Goal: Task Accomplishment & Management: Manage account settings

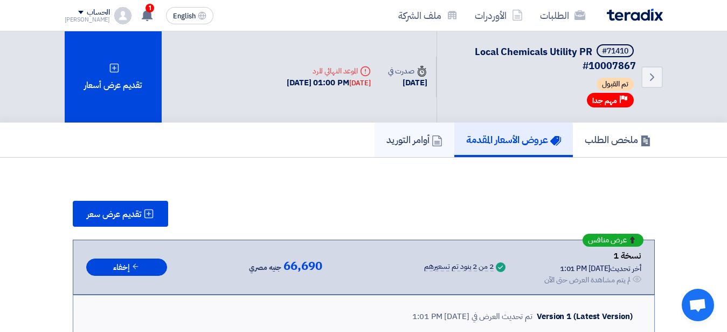
click at [405, 136] on h5 "أوامر التوريد" at bounding box center [415, 139] width 56 height 12
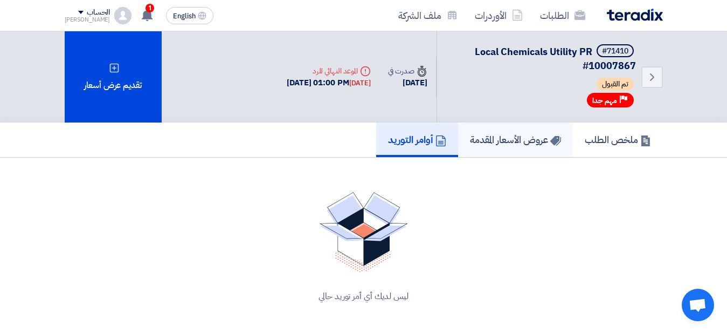
click at [502, 141] on h5 "عروض الأسعار المقدمة" at bounding box center [515, 139] width 91 height 12
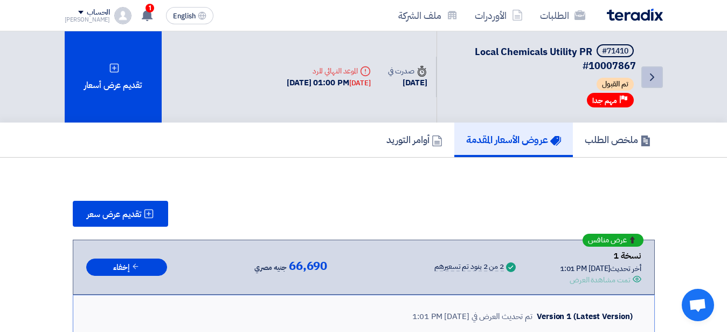
click at [651, 77] on icon "Back" at bounding box center [652, 77] width 13 height 13
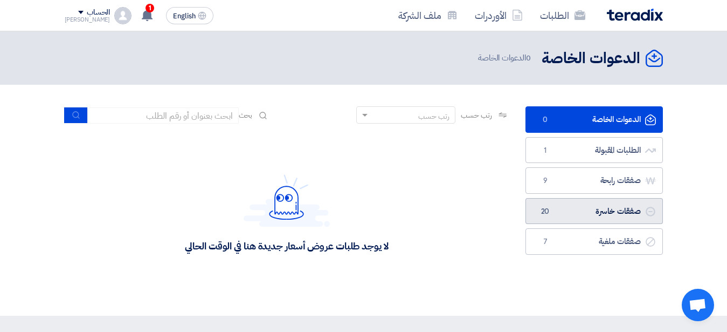
click at [612, 209] on link "صفقات خاسرة صفقات خاسرة 20" at bounding box center [594, 211] width 137 height 26
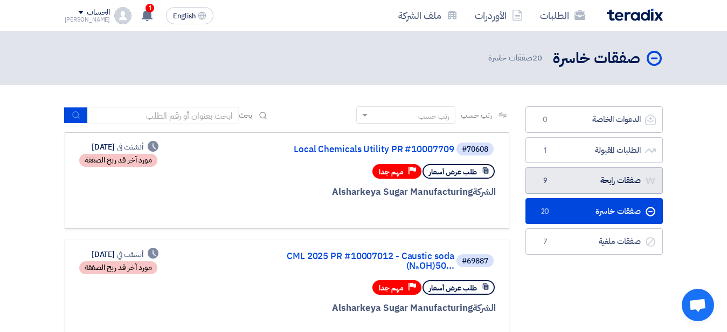
click at [599, 178] on link "صفقات رابحة صفقات رابحة 9" at bounding box center [594, 180] width 137 height 26
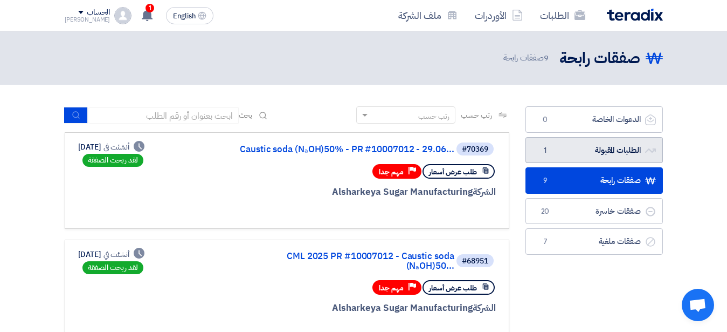
click at [590, 148] on link "الطلبات المقبولة الطلبات المقبولة 1" at bounding box center [594, 150] width 137 height 26
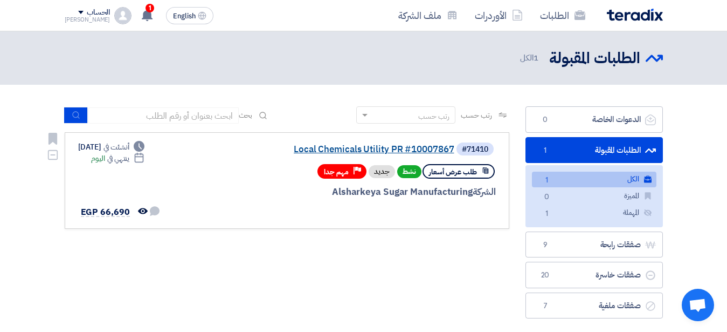
click at [389, 146] on link "Local Chemicals Utility PR #10007867" at bounding box center [347, 149] width 216 height 10
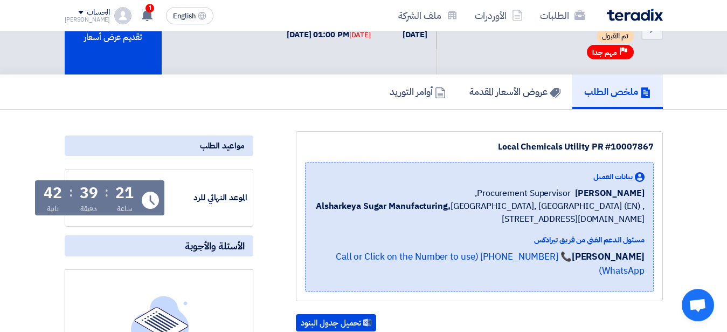
scroll to position [55, 0]
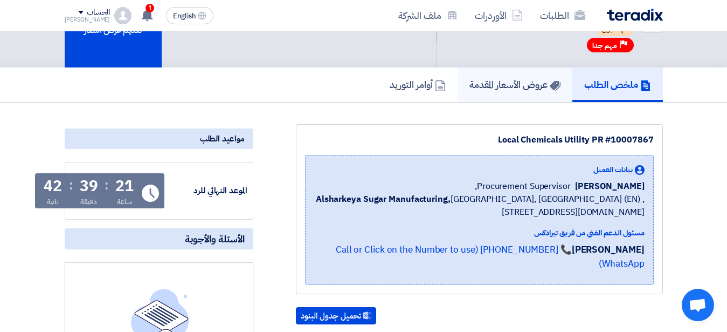
click at [524, 75] on link "عروض الأسعار المقدمة" at bounding box center [515, 84] width 115 height 35
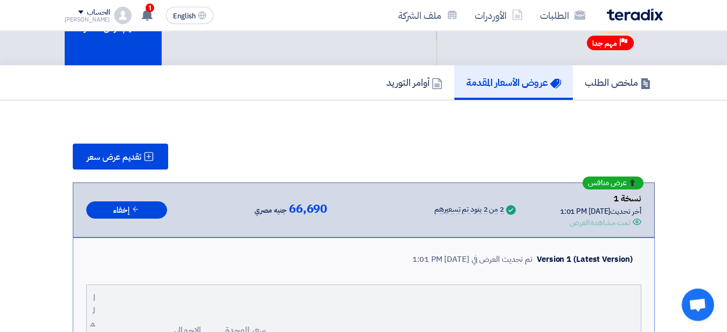
scroll to position [55, 0]
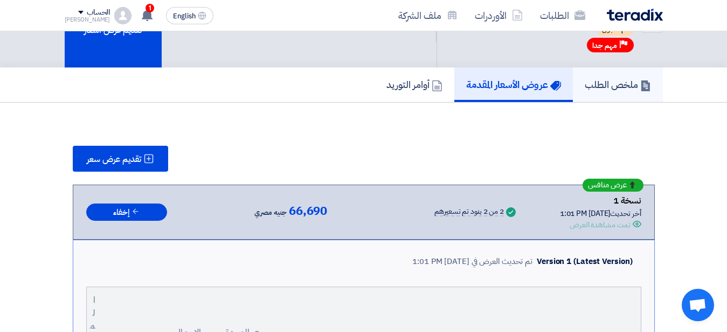
click at [592, 88] on h5 "ملخص الطلب" at bounding box center [618, 84] width 66 height 12
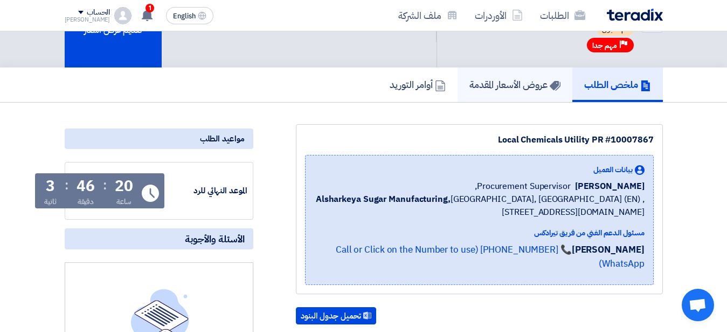
click at [526, 89] on h5 "عروض الأسعار المقدمة" at bounding box center [515, 84] width 91 height 12
